Goal: Transaction & Acquisition: Purchase product/service

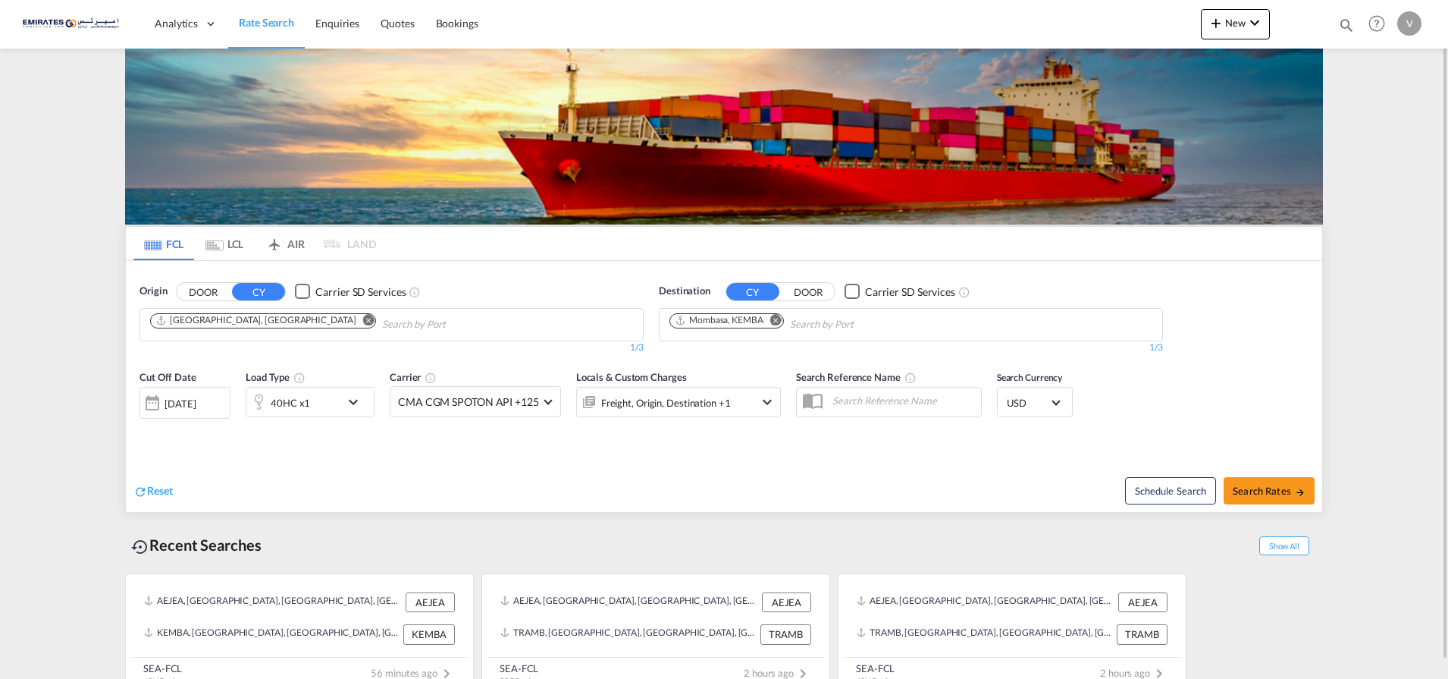
click at [779, 322] on md-icon "Remove" at bounding box center [775, 319] width 11 height 11
click at [726, 322] on body "Analytics Dashboard Rate Search Enquiries Quotes Bookings" at bounding box center [724, 339] width 1448 height 679
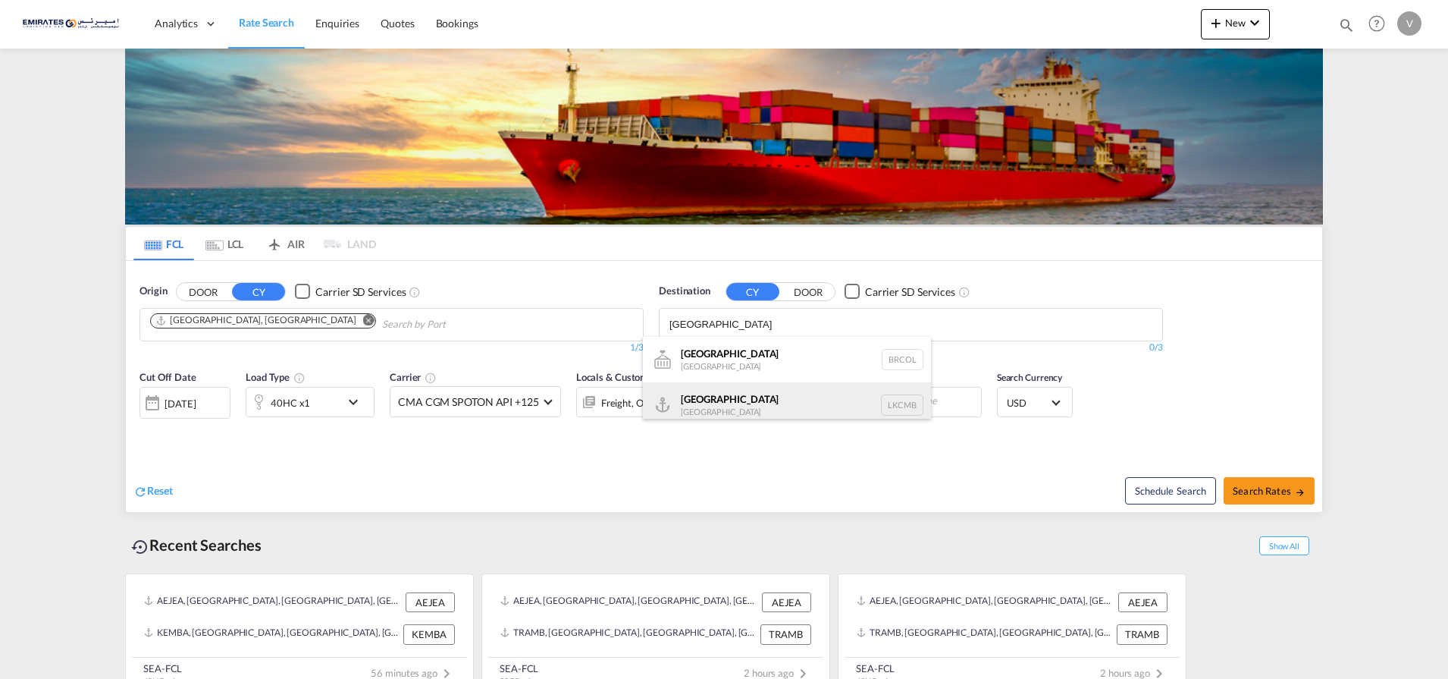
type input "colombo"
click at [730, 404] on div "Colombo Sri Lanka LKCMB" at bounding box center [787, 404] width 288 height 45
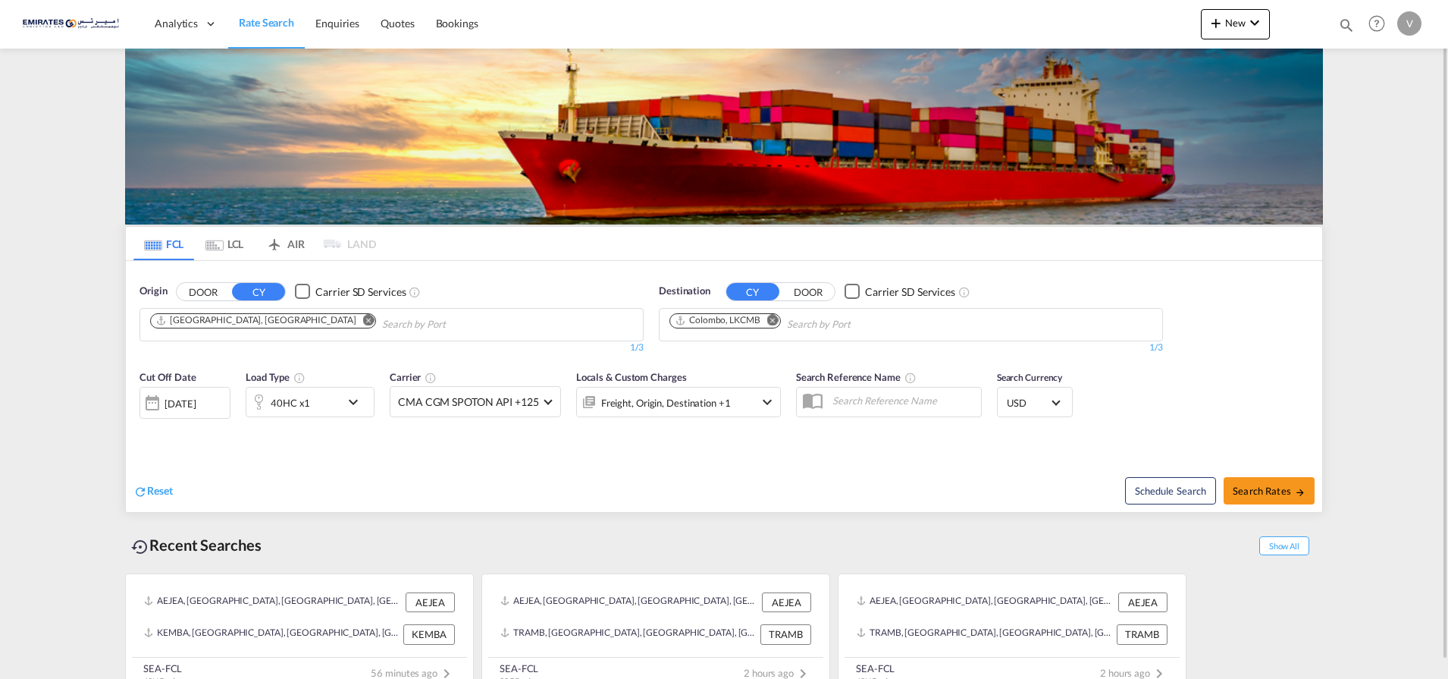
click at [299, 405] on div "40HC x1" at bounding box center [290, 402] width 39 height 21
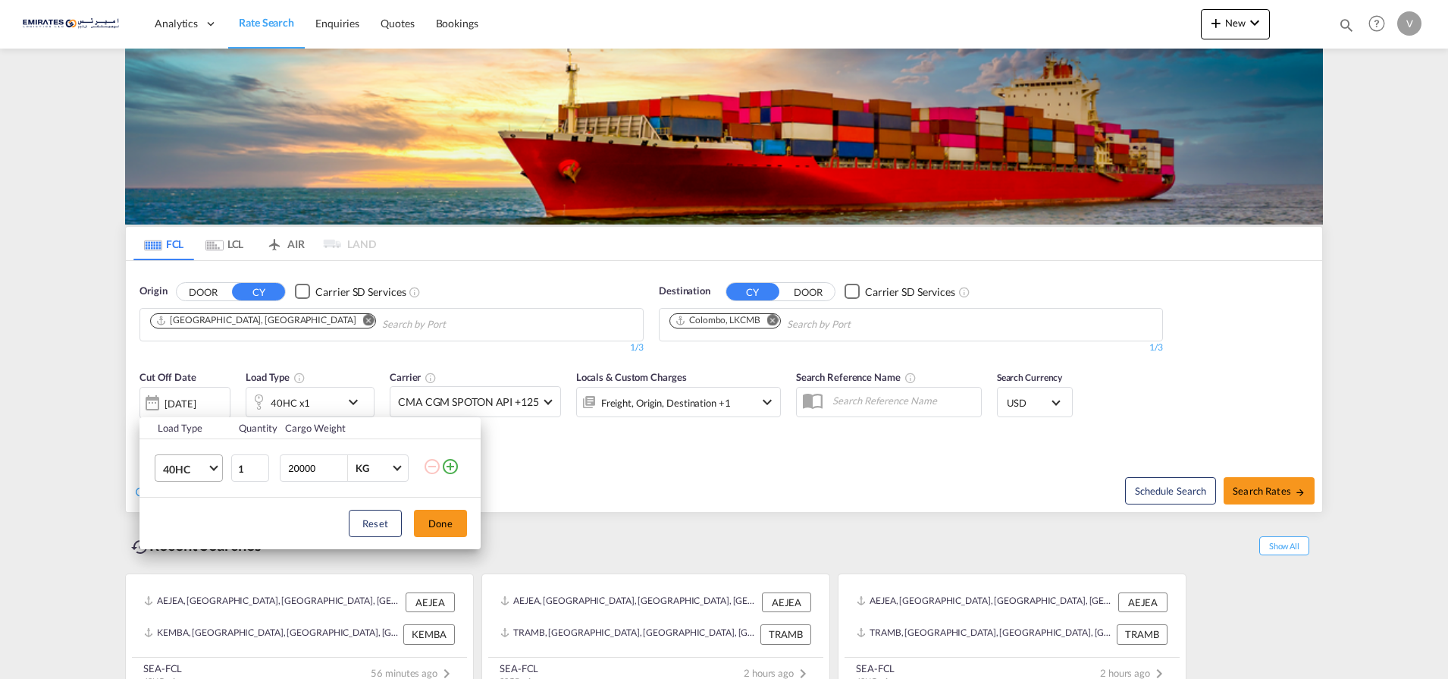
click at [177, 458] on md-select-value "40HC" at bounding box center [191, 468] width 61 height 26
click at [174, 396] on div "20GP" at bounding box center [176, 395] width 27 height 15
click at [434, 531] on button "Done" at bounding box center [440, 523] width 53 height 27
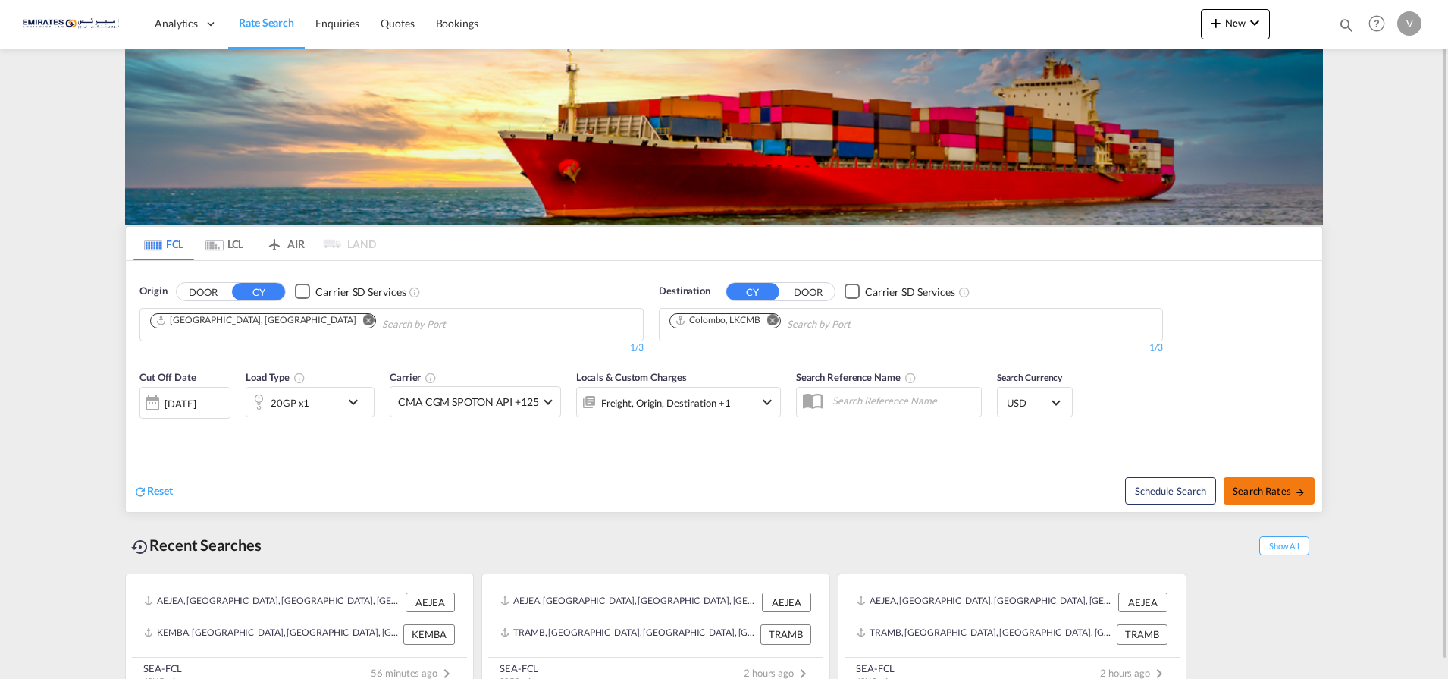
click at [1256, 485] on span "Search Rates" at bounding box center [1269, 490] width 73 height 12
type input "AEJEA to LKCMB / 12 Aug 2025"
